Goal: Go to known website: Access a specific website the user already knows

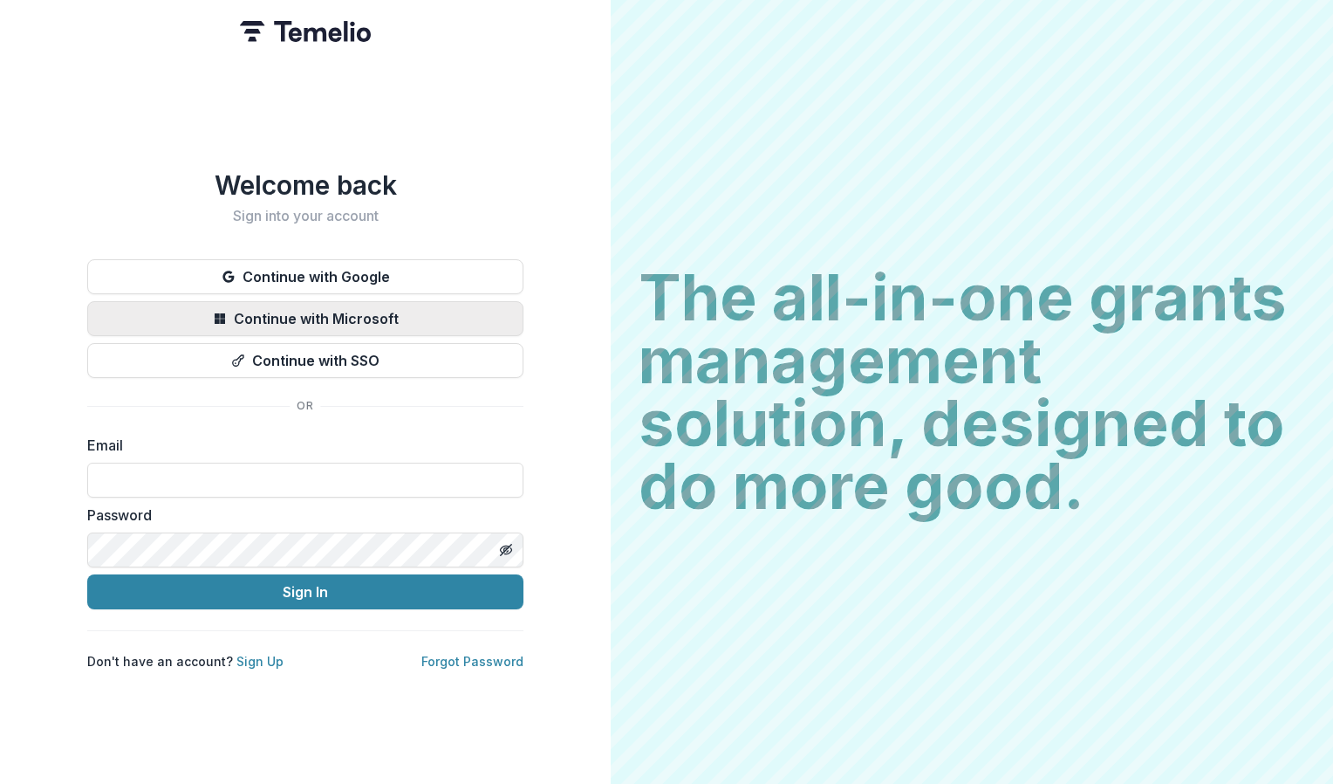
click at [372, 318] on button "Continue with Microsoft" at bounding box center [305, 318] width 436 height 35
